Goal: Obtain resource: Obtain resource

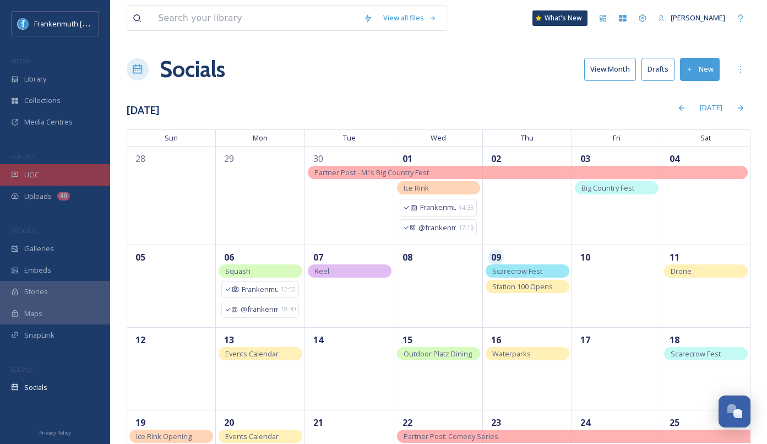
scroll to position [61, 0]
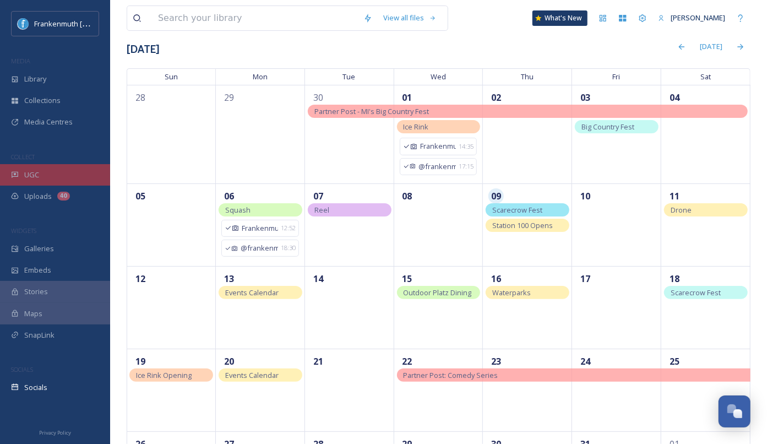
click at [39, 177] on div "UGC" at bounding box center [55, 174] width 110 height 21
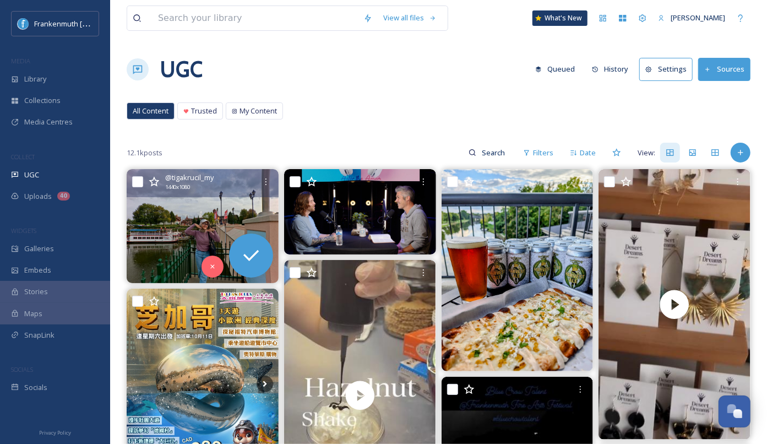
click at [190, 225] on img at bounding box center [203, 226] width 152 height 114
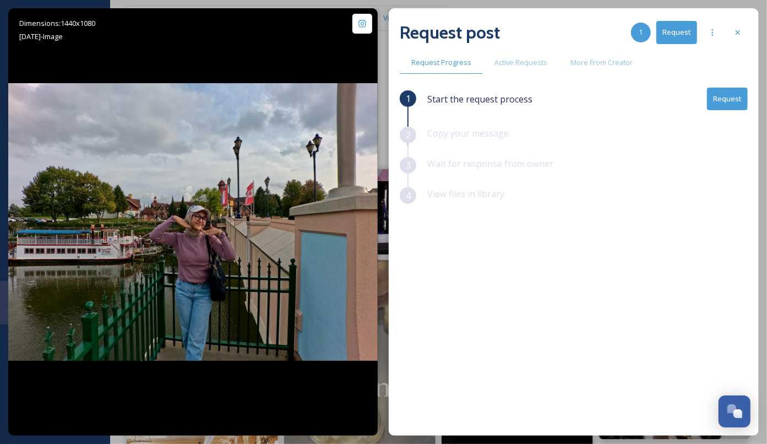
click at [724, 95] on button "Request" at bounding box center [727, 98] width 41 height 23
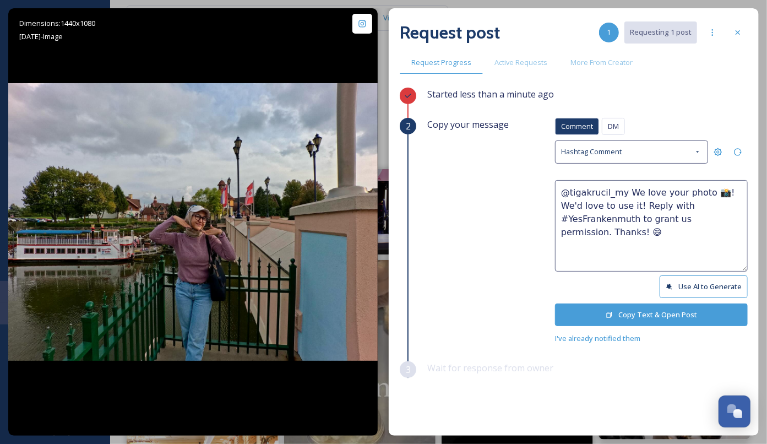
click at [644, 318] on button "Copy Text & Open Post" at bounding box center [651, 314] width 193 height 23
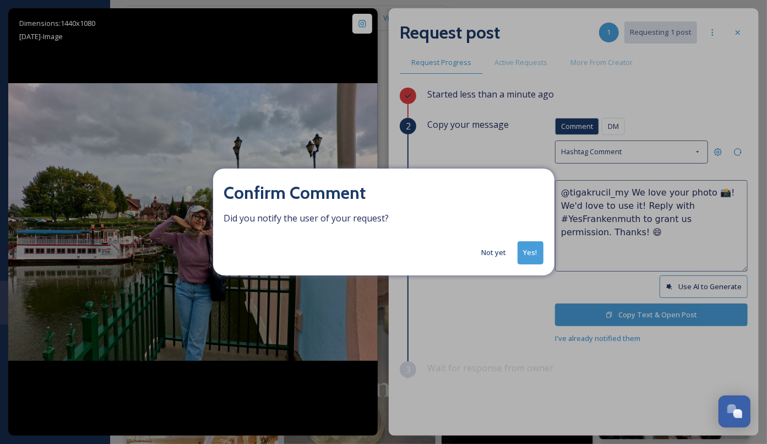
click at [524, 249] on button "Yes!" at bounding box center [530, 252] width 26 height 23
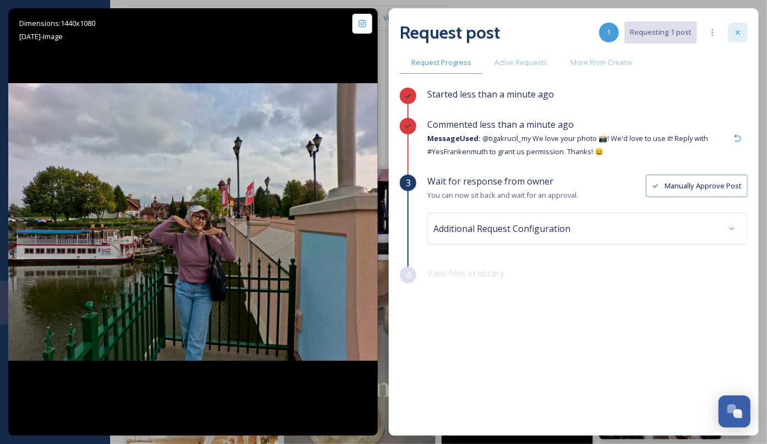
click at [738, 41] on div at bounding box center [737, 33] width 20 height 20
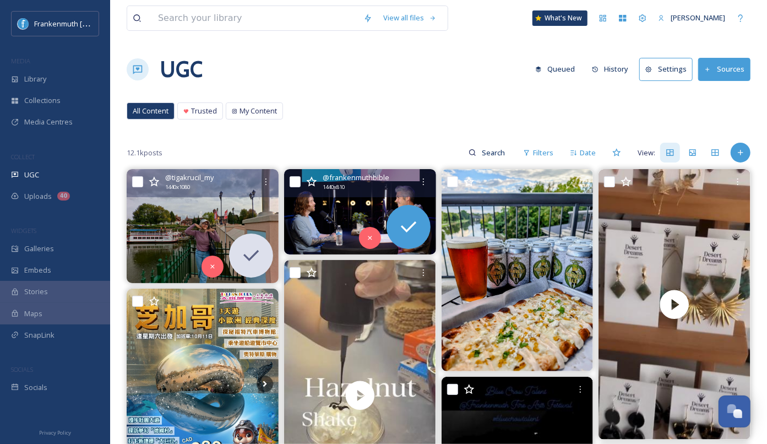
click at [353, 205] on img at bounding box center [360, 211] width 152 height 85
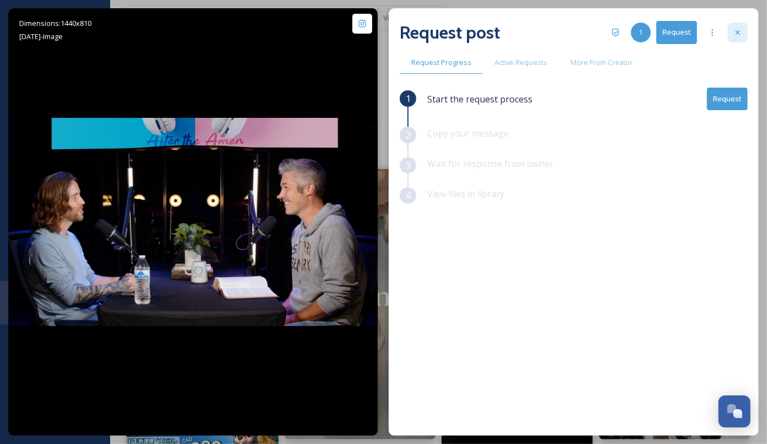
click at [737, 34] on icon at bounding box center [737, 32] width 9 height 9
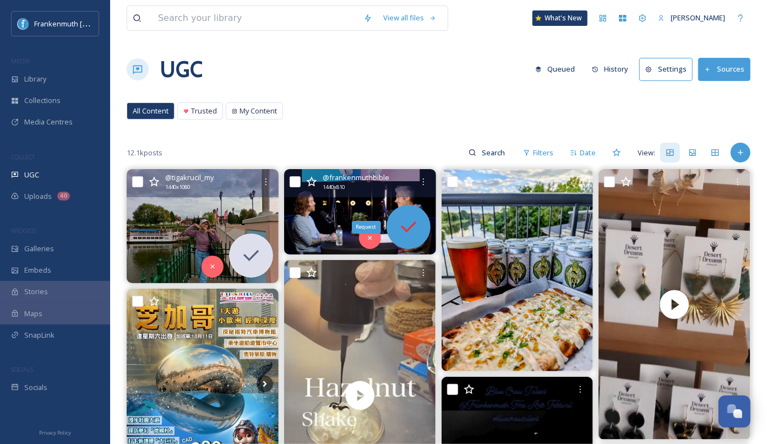
click at [370, 231] on div "Request" at bounding box center [366, 227] width 29 height 12
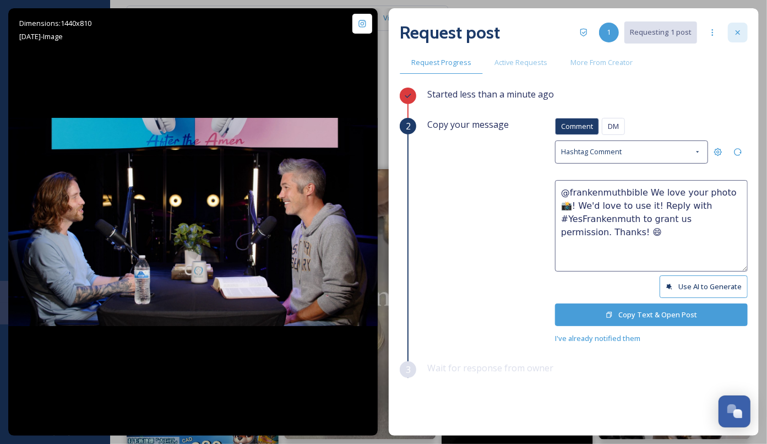
click at [738, 39] on div at bounding box center [737, 33] width 20 height 20
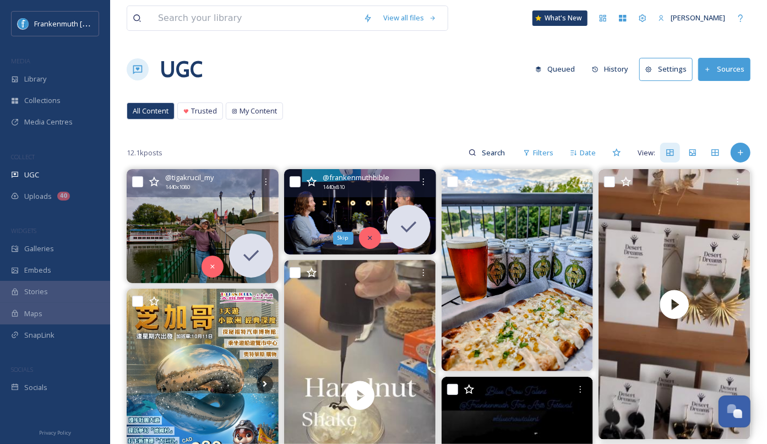
click at [364, 238] on div "Skip" at bounding box center [370, 238] width 22 height 22
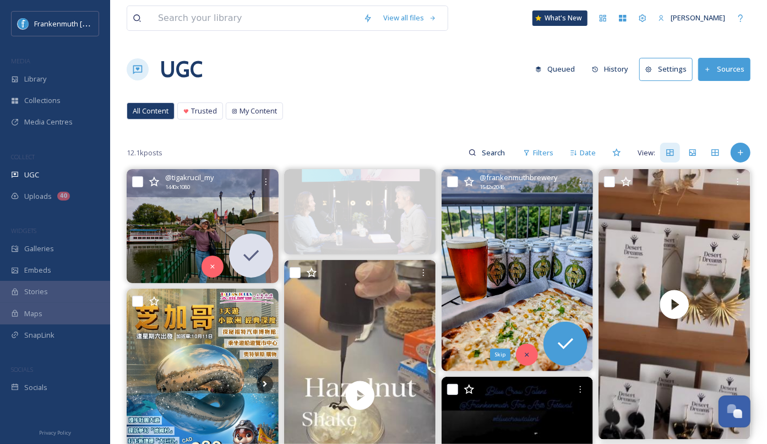
click at [522, 352] on div "Skip" at bounding box center [527, 354] width 22 height 22
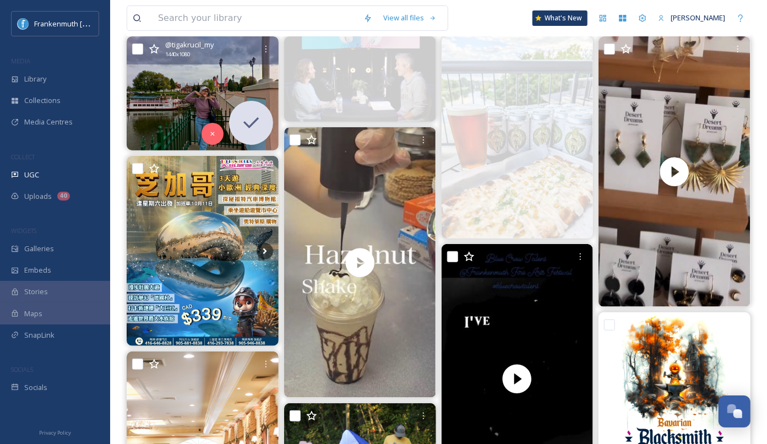
scroll to position [133, 0]
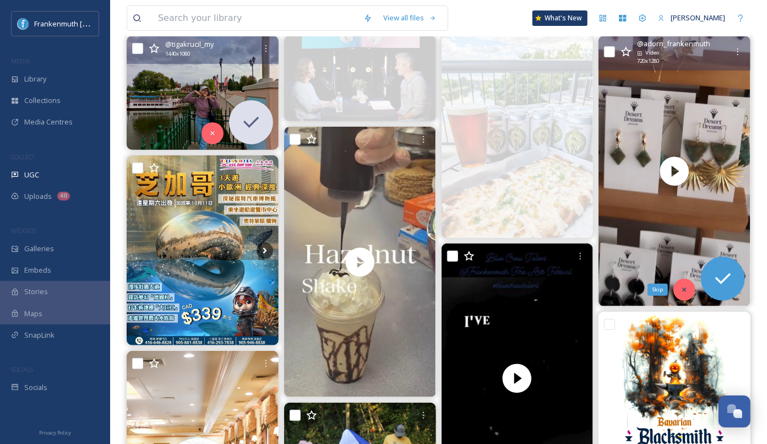
click at [688, 287] on div "Skip" at bounding box center [684, 289] width 22 height 22
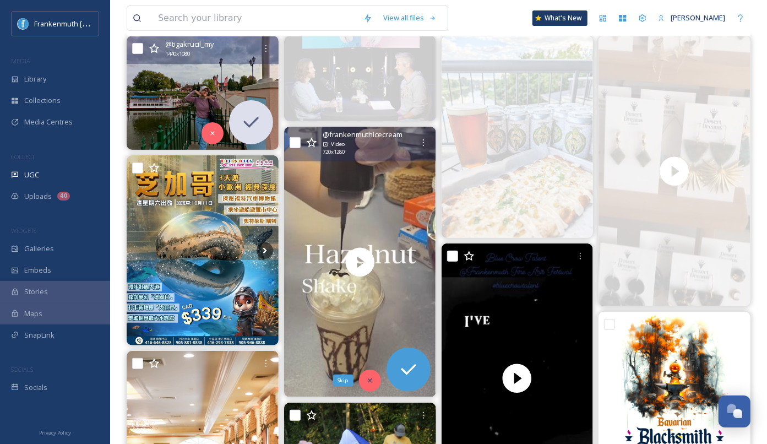
click at [366, 379] on icon at bounding box center [370, 380] width 8 height 8
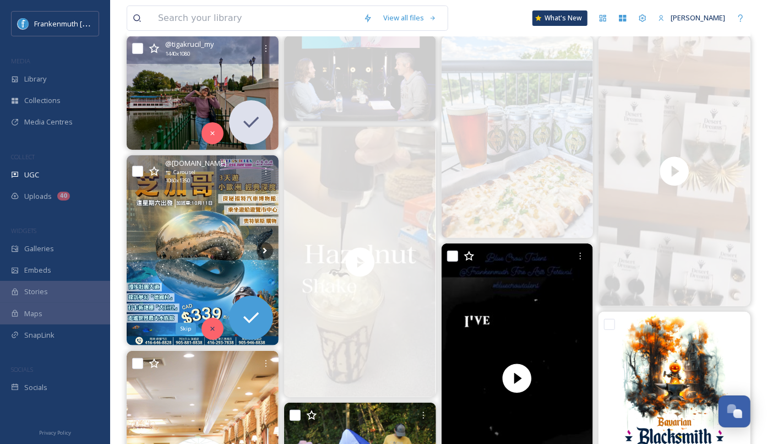
click at [217, 328] on div "Skip" at bounding box center [212, 329] width 22 height 22
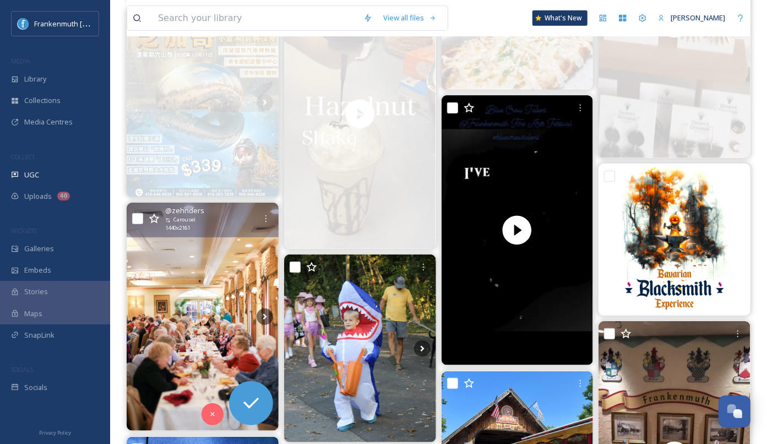
scroll to position [284, 0]
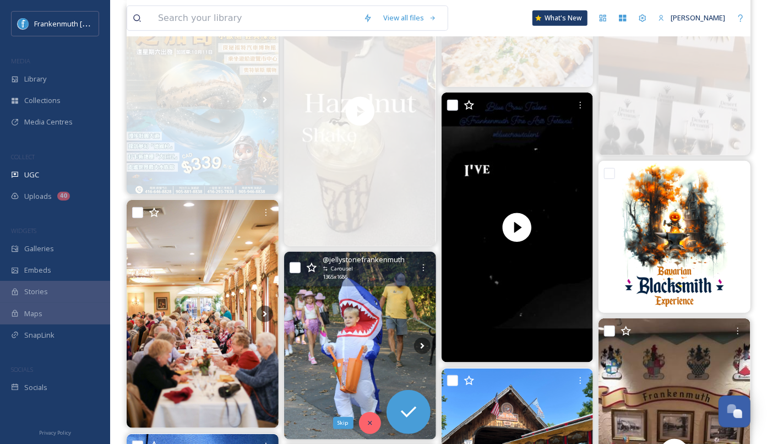
click at [368, 419] on icon at bounding box center [370, 423] width 8 height 8
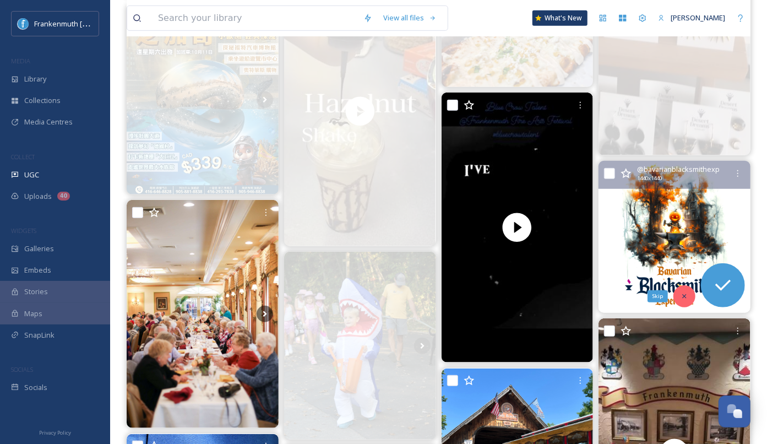
click at [679, 293] on div "Skip" at bounding box center [684, 296] width 22 height 22
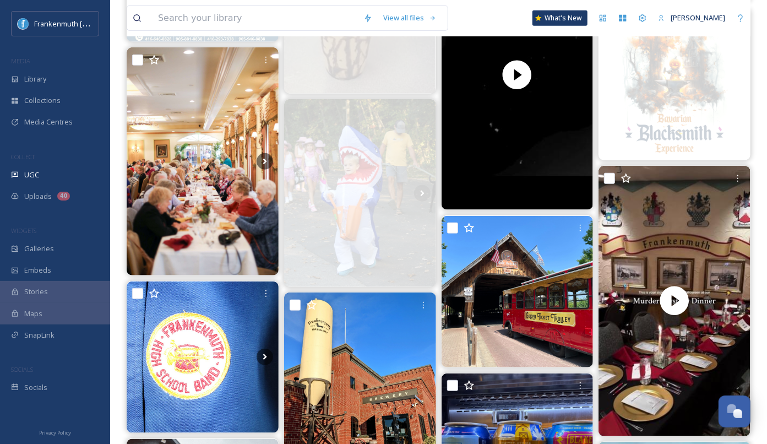
scroll to position [441, 0]
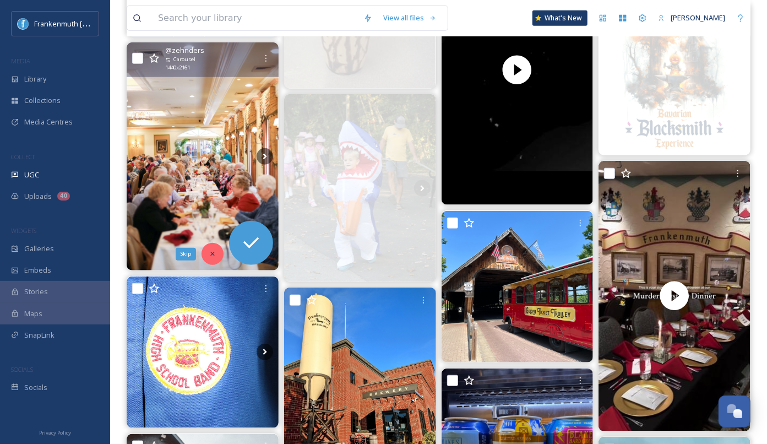
click at [217, 245] on div "Skip" at bounding box center [212, 254] width 22 height 22
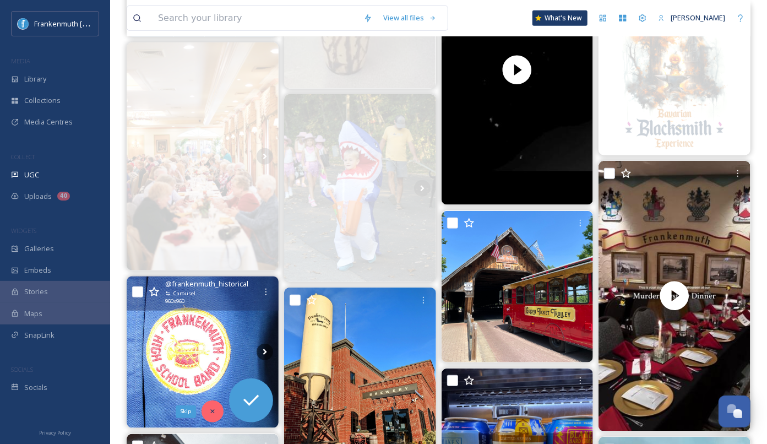
click at [217, 405] on div "Skip" at bounding box center [212, 411] width 22 height 22
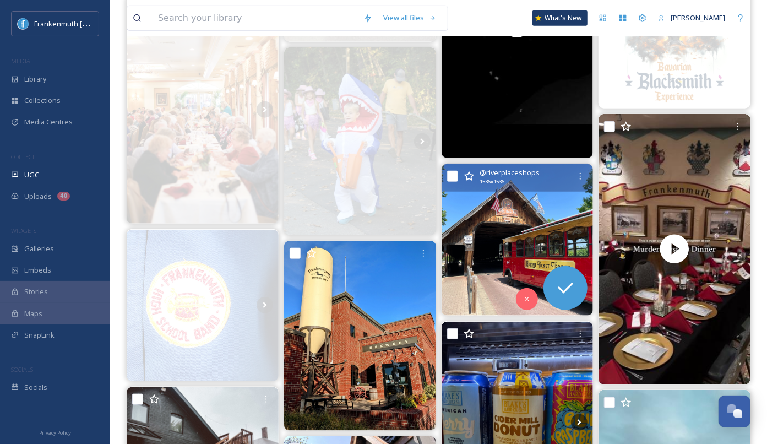
scroll to position [497, 0]
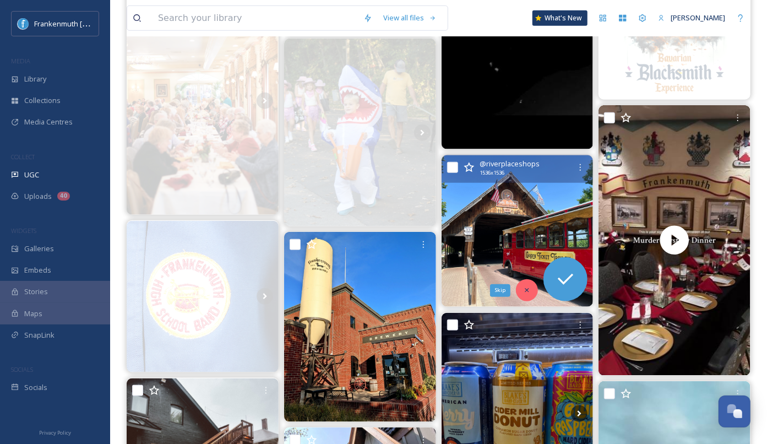
click at [522, 294] on div "Skip" at bounding box center [527, 290] width 22 height 22
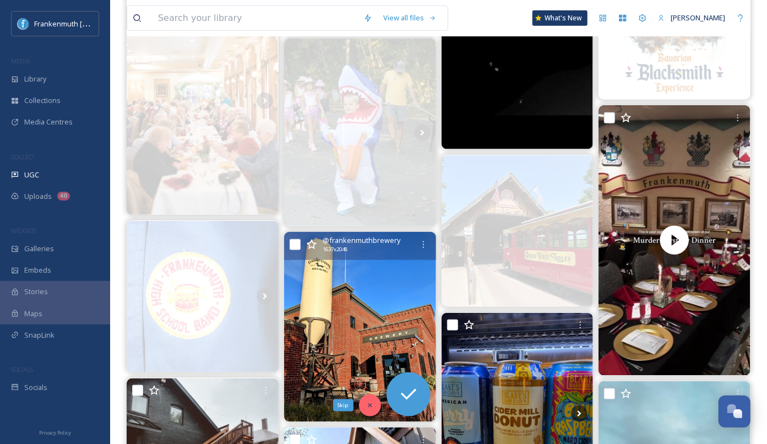
click at [372, 407] on icon at bounding box center [370, 405] width 8 height 8
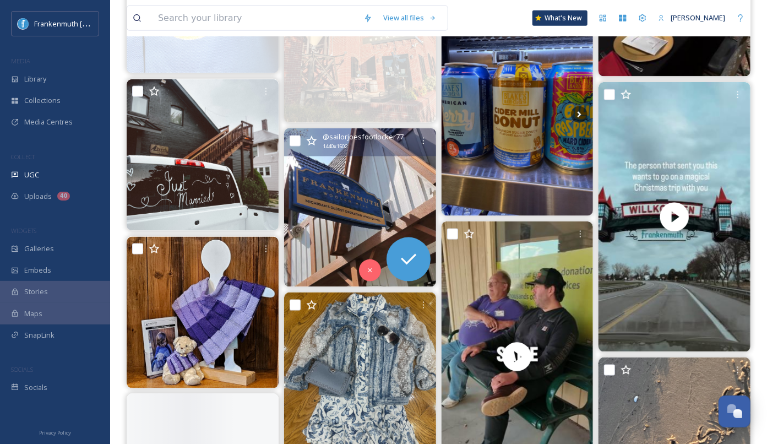
scroll to position [863, 0]
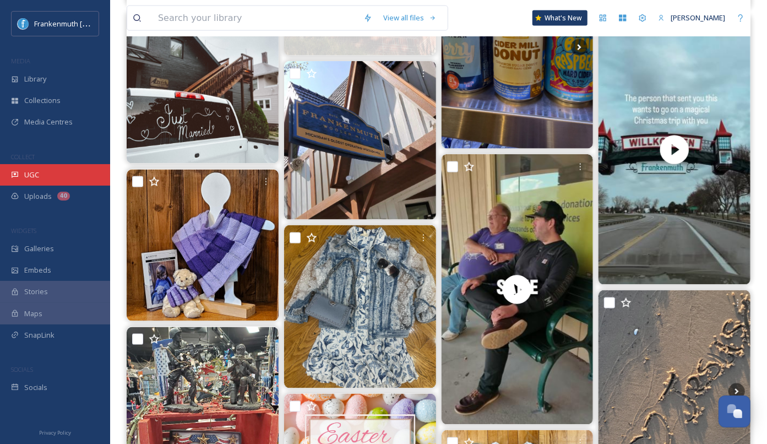
click at [83, 167] on div "UGC" at bounding box center [55, 174] width 110 height 21
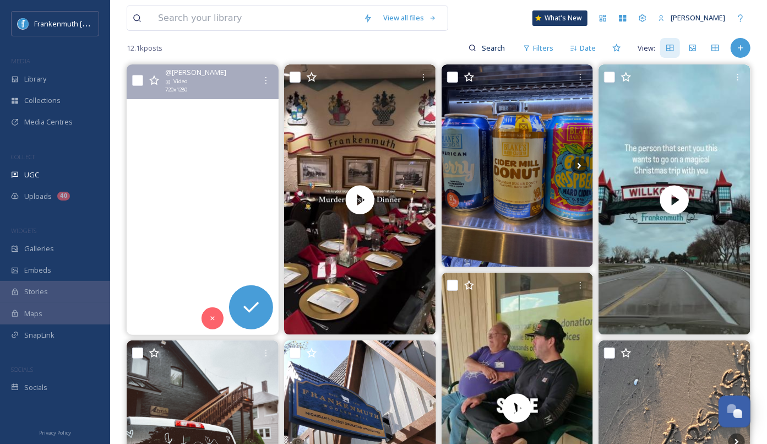
scroll to position [107, 0]
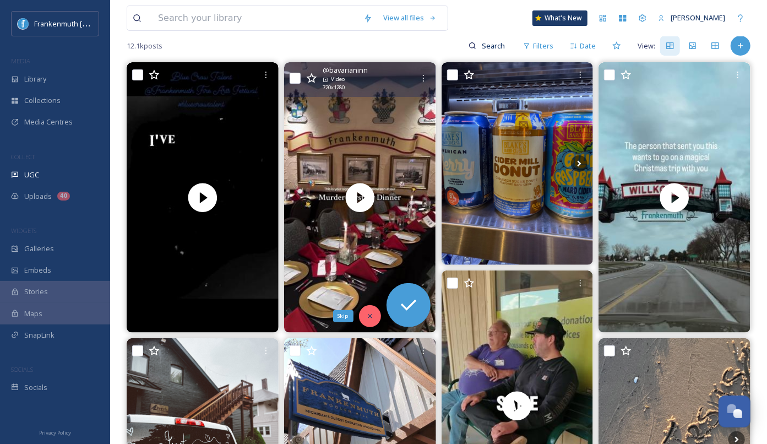
click at [365, 315] on div "Skip" at bounding box center [370, 316] width 22 height 22
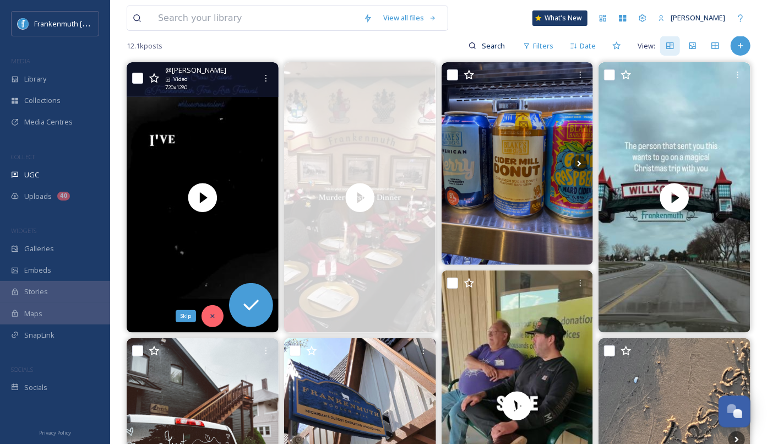
click at [219, 310] on div "Skip" at bounding box center [212, 316] width 22 height 22
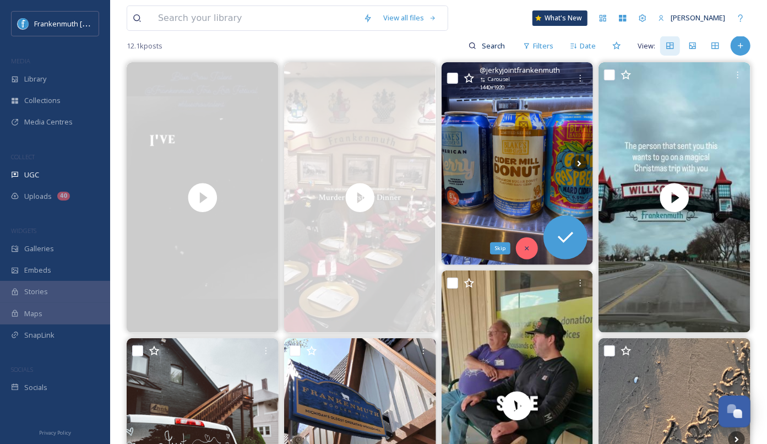
click at [526, 252] on div "Skip" at bounding box center [527, 248] width 22 height 22
